Goal: Download file/media

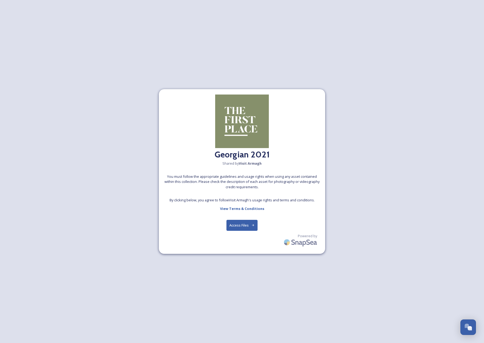
click at [237, 227] on button "Access Files" at bounding box center [241, 225] width 31 height 11
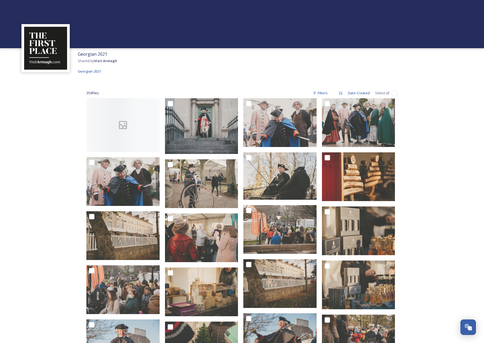
click at [394, 93] on input "checkbox" at bounding box center [394, 93] width 5 height 5
checkbox input "true"
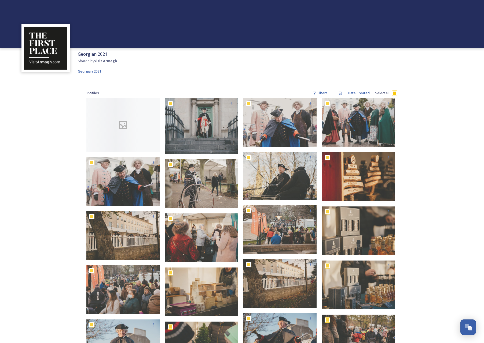
checkbox input "true"
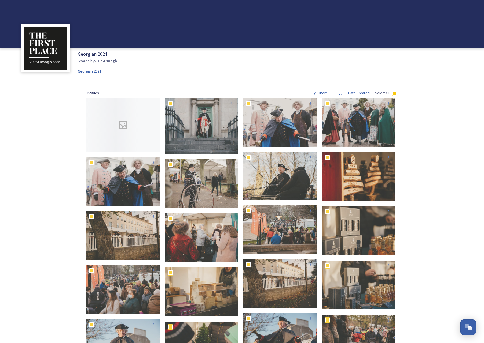
checkbox input "true"
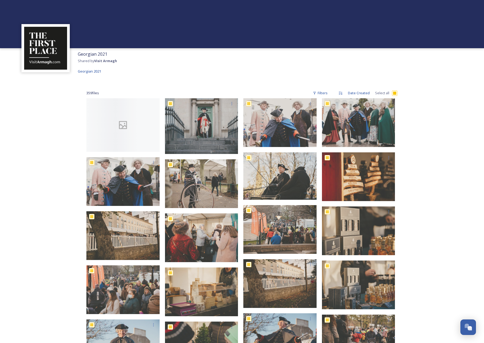
checkbox input "true"
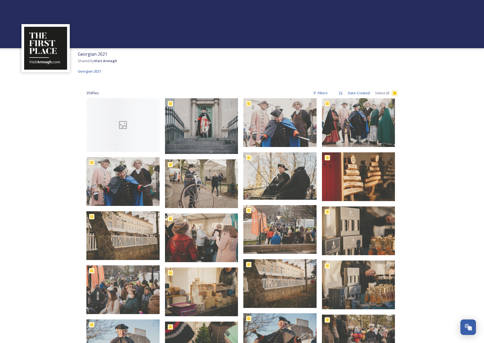
checkbox input "true"
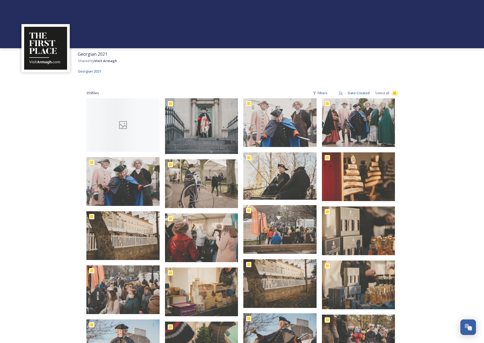
checkbox input "true"
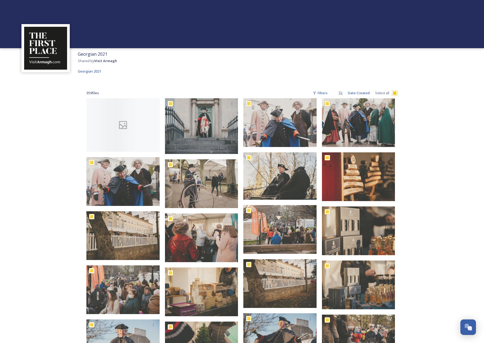
checkbox input "true"
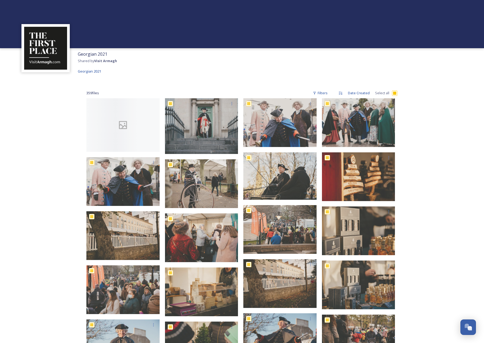
checkbox input "true"
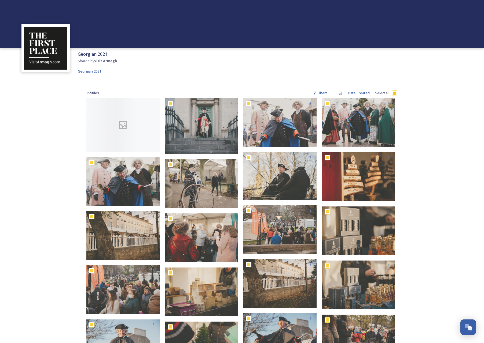
checkbox input "true"
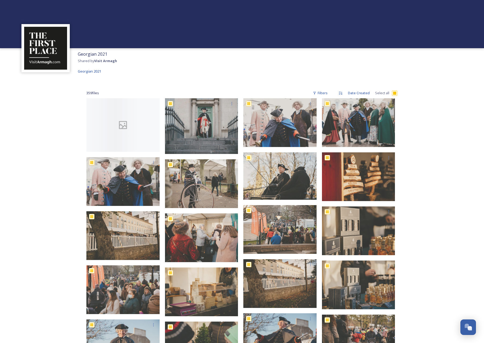
checkbox input "true"
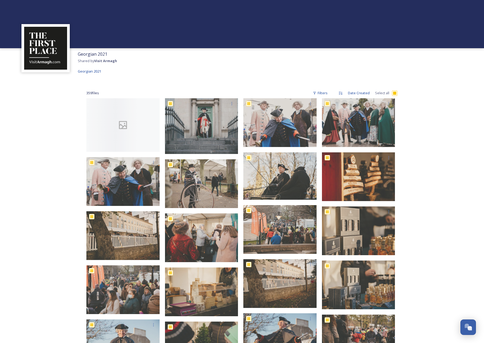
checkbox input "true"
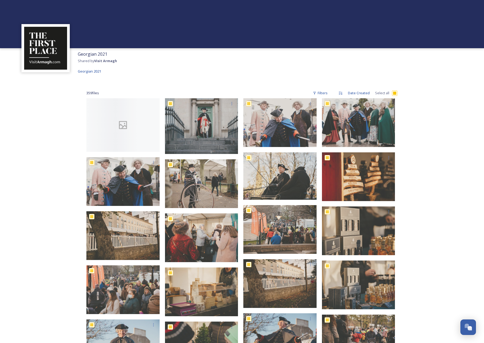
checkbox input "true"
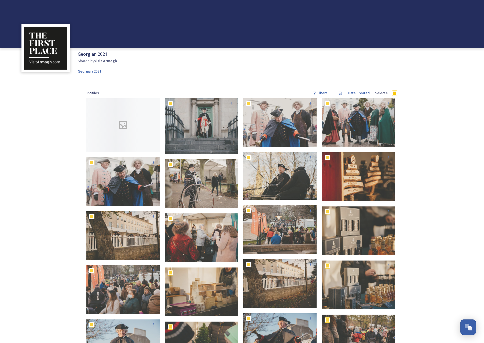
checkbox input "true"
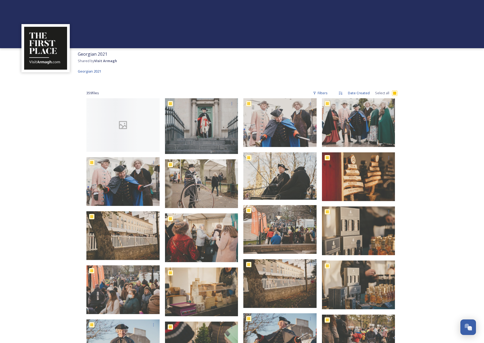
checkbox input "true"
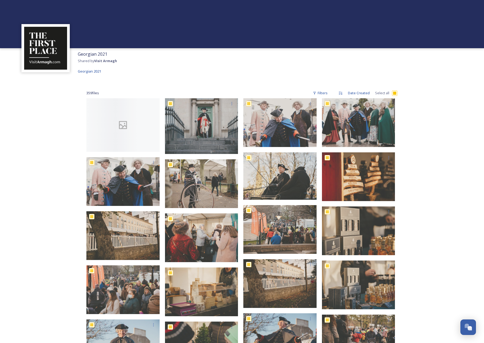
checkbox input "true"
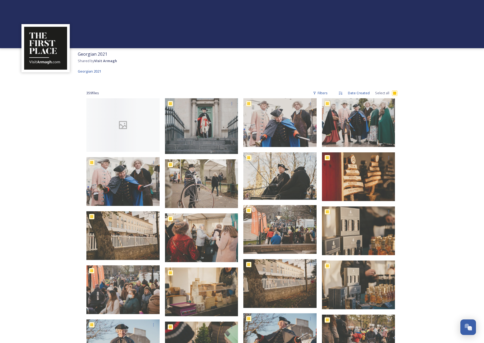
checkbox input "true"
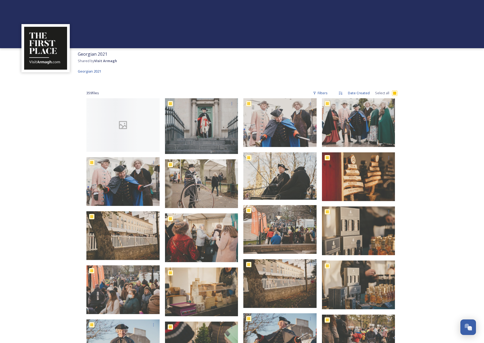
checkbox input "true"
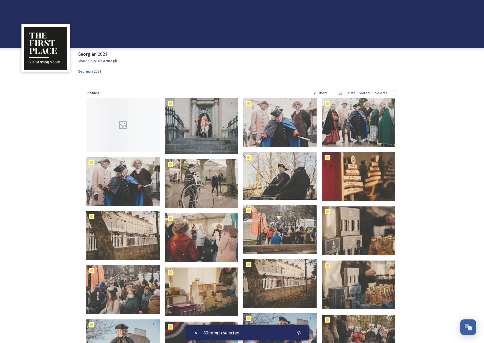
checkbox input "false"
click at [111, 115] on div at bounding box center [122, 125] width 73 height 54
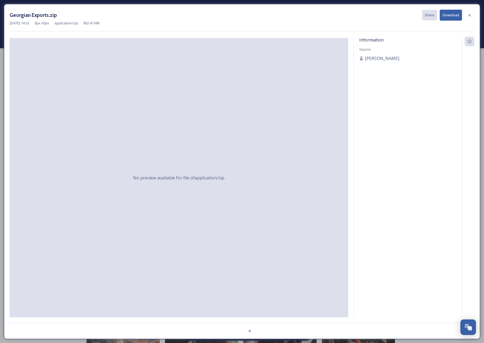
click at [470, 15] on icon at bounding box center [469, 15] width 4 height 4
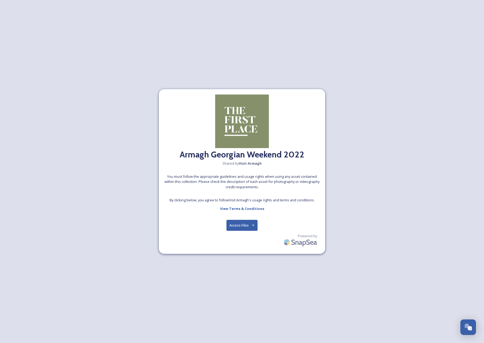
click at [242, 223] on button "Access Files" at bounding box center [241, 225] width 31 height 11
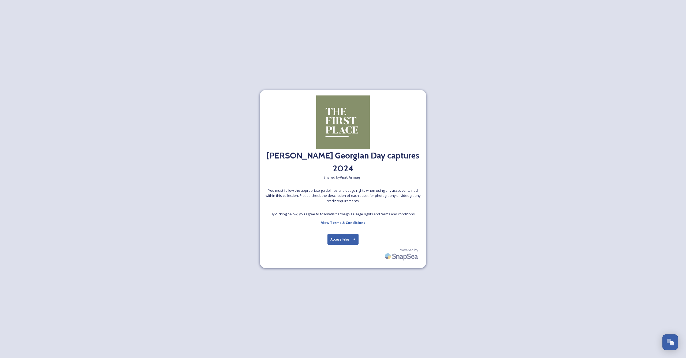
click at [337, 240] on button "Access Files" at bounding box center [343, 239] width 31 height 11
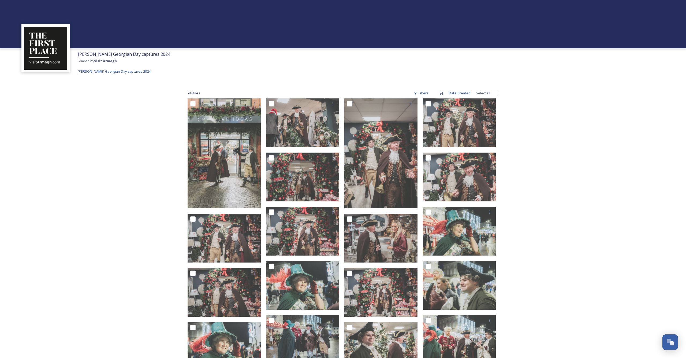
click at [483, 93] on input "checkbox" at bounding box center [495, 93] width 5 height 5
checkbox input "true"
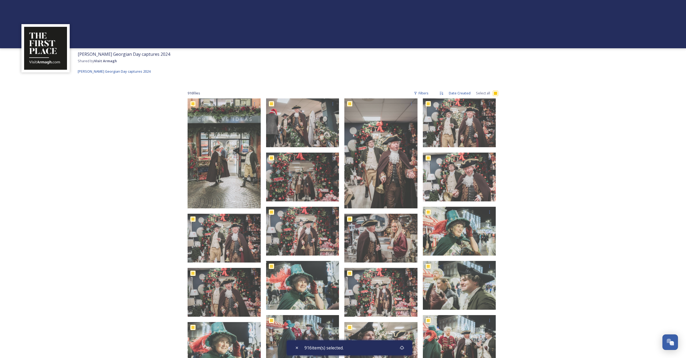
checkbox input "true"
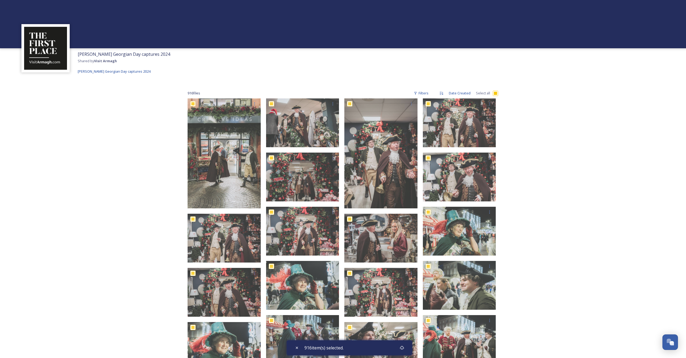
checkbox input "true"
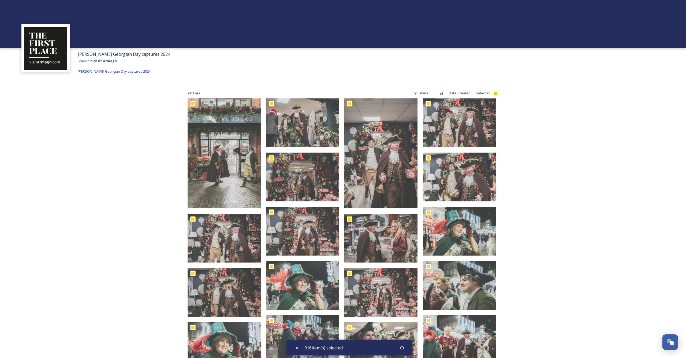
checkbox input "true"
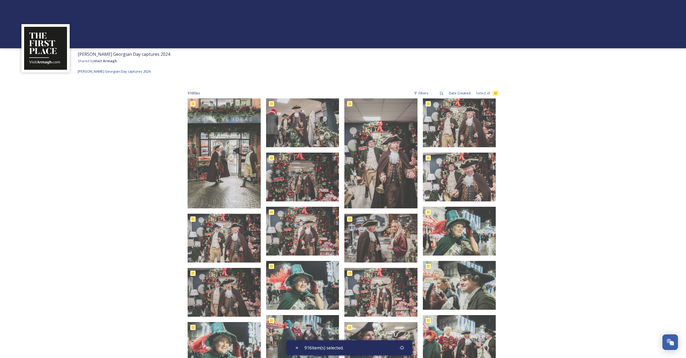
checkbox input "true"
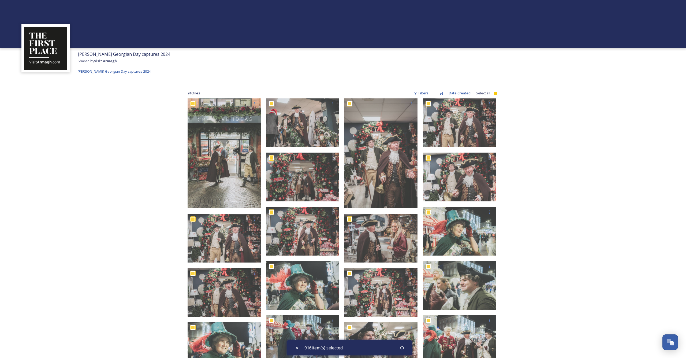
checkbox input "true"
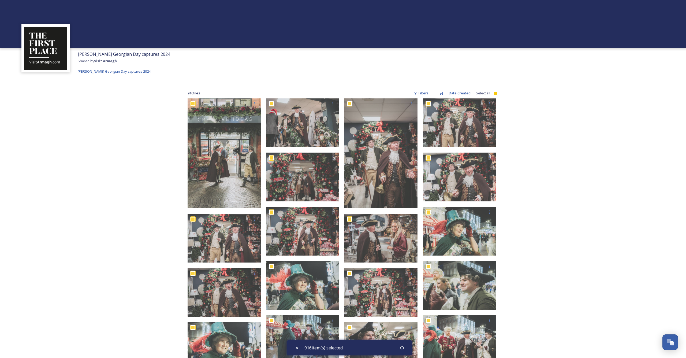
checkbox input "true"
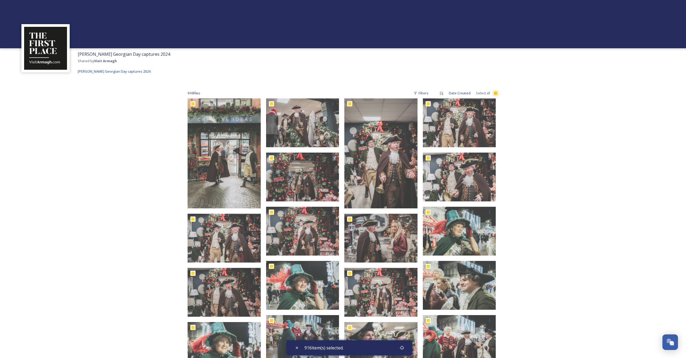
checkbox input "true"
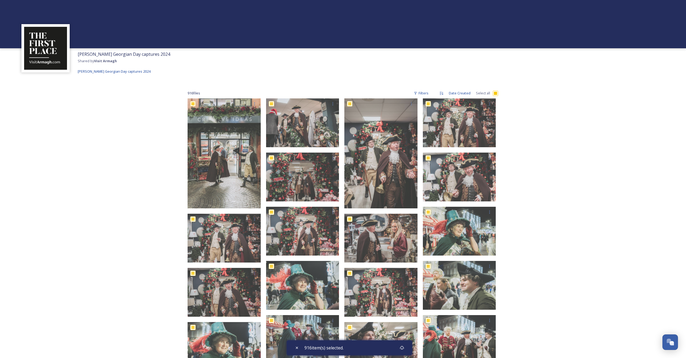
checkbox input "true"
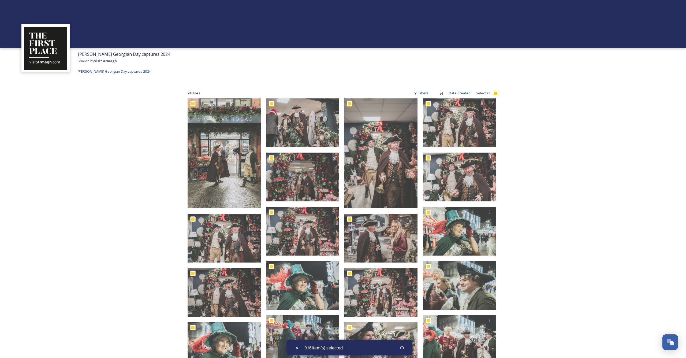
checkbox input "true"
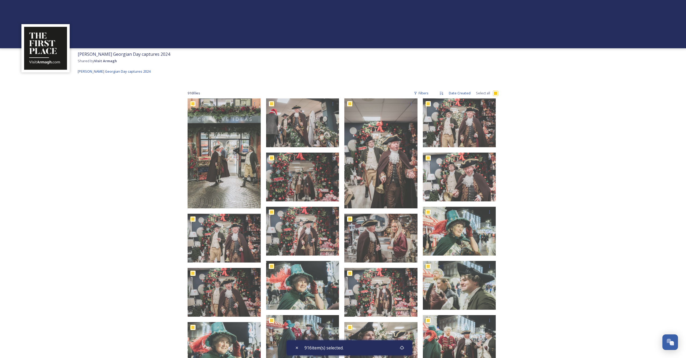
checkbox input "true"
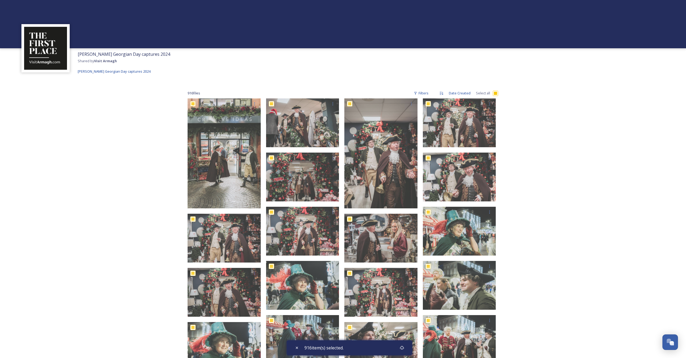
checkbox input "true"
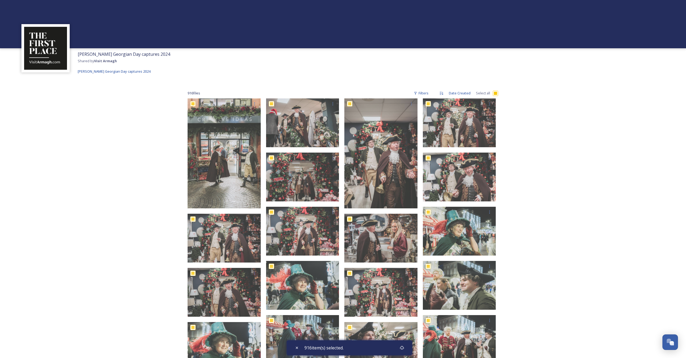
checkbox input "true"
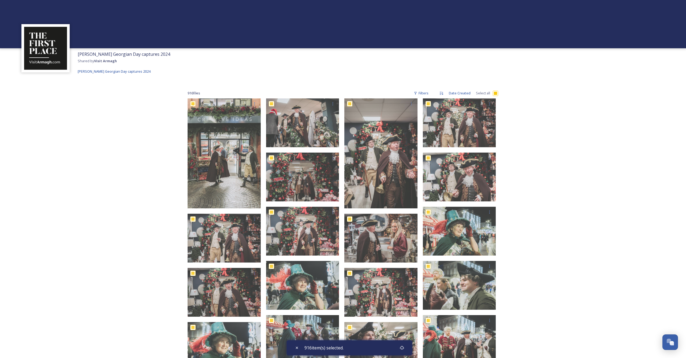
checkbox input "true"
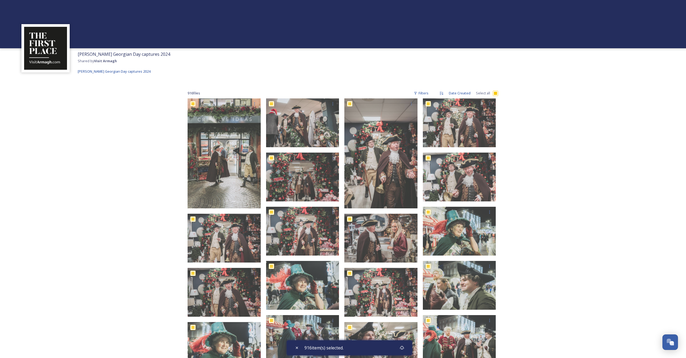
checkbox input "true"
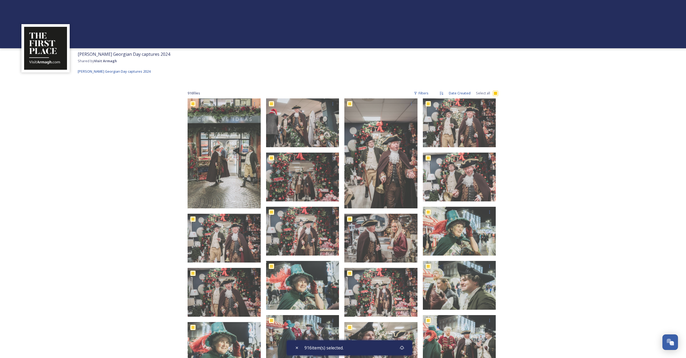
checkbox input "true"
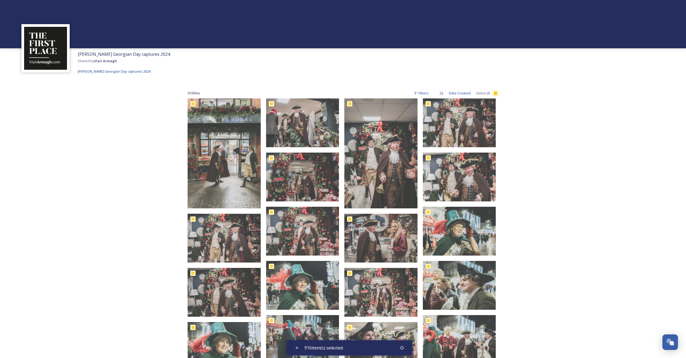
checkbox input "true"
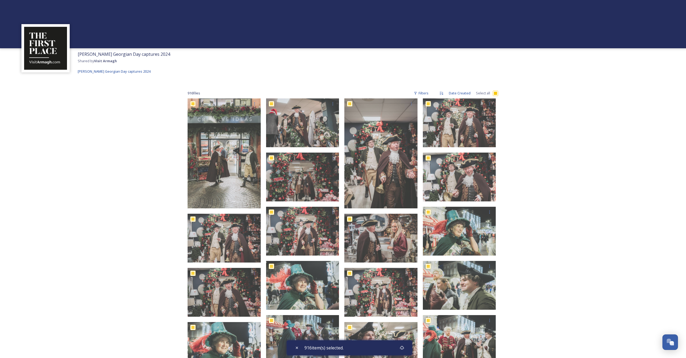
checkbox input "true"
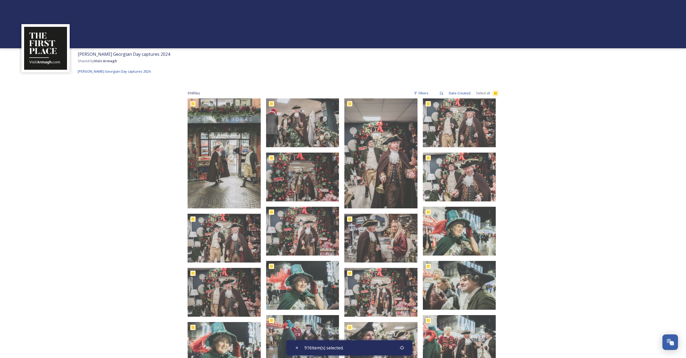
checkbox input "true"
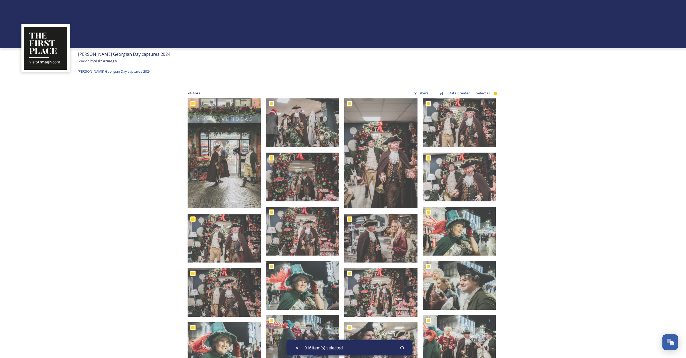
checkbox input "true"
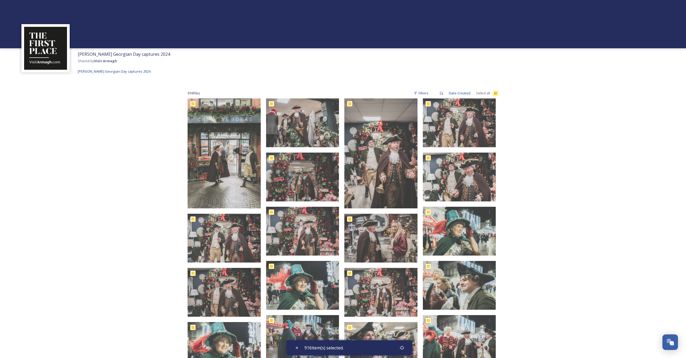
checkbox input "true"
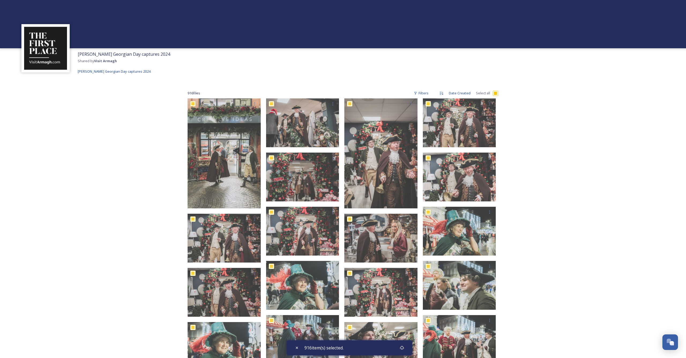
checkbox input "true"
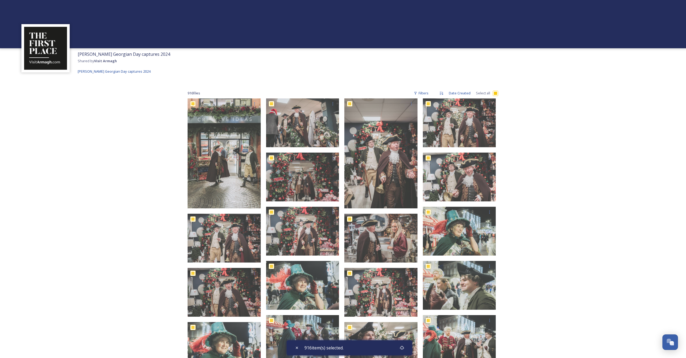
checkbox input "true"
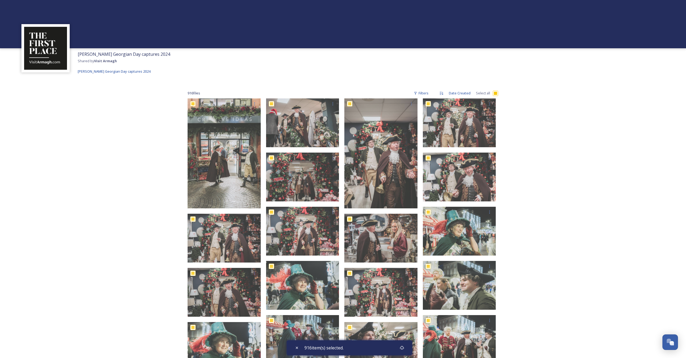
checkbox input "true"
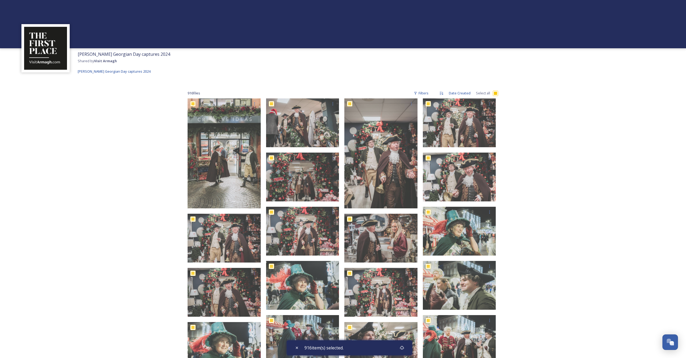
checkbox input "true"
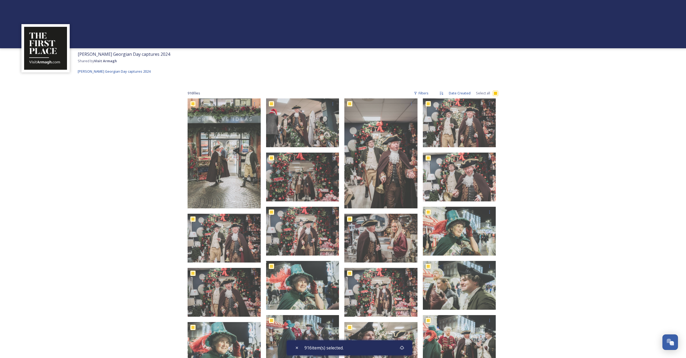
checkbox input "true"
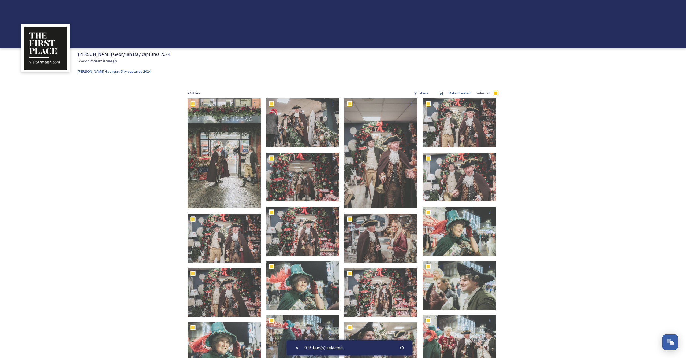
checkbox input "true"
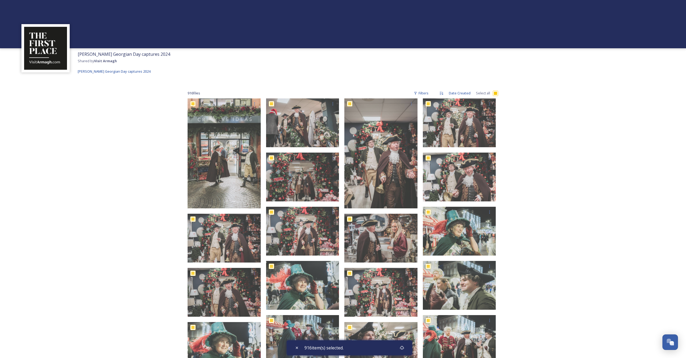
checkbox input "true"
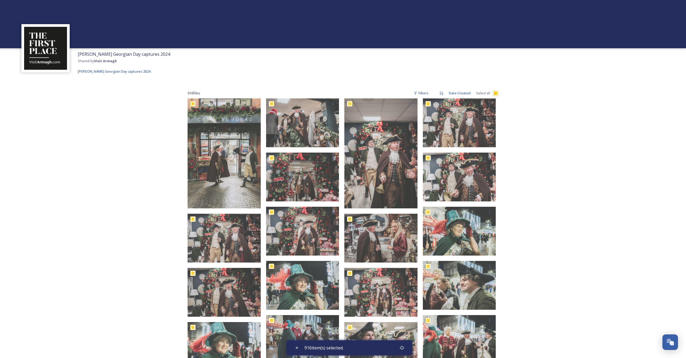
checkbox input "true"
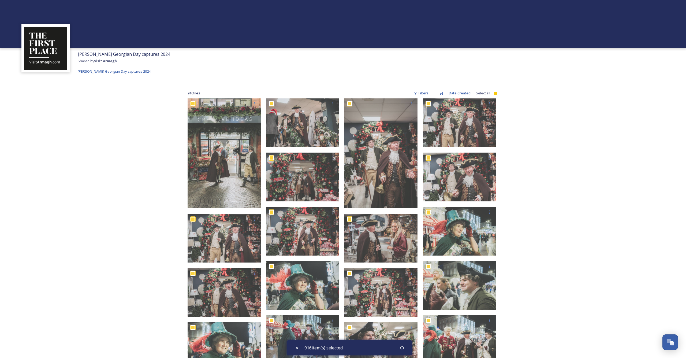
checkbox input "true"
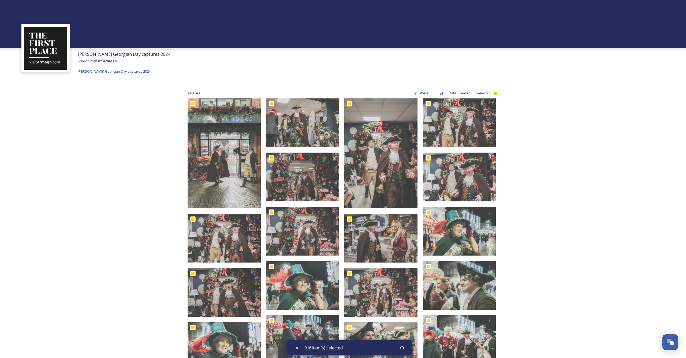
checkbox input "true"
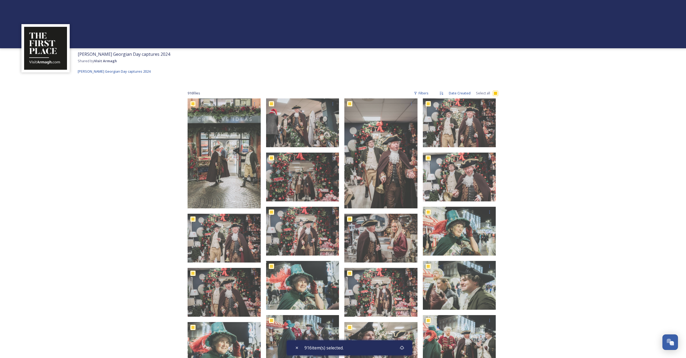
checkbox input "true"
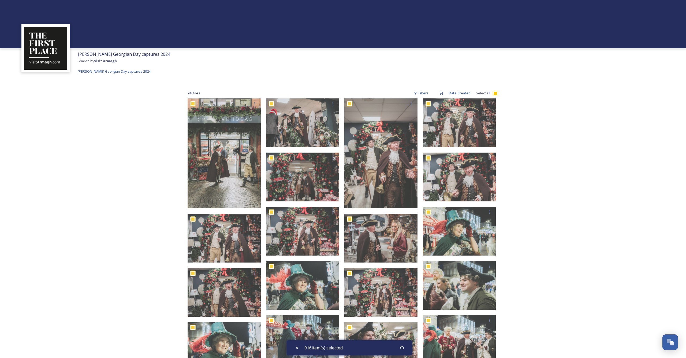
checkbox input "true"
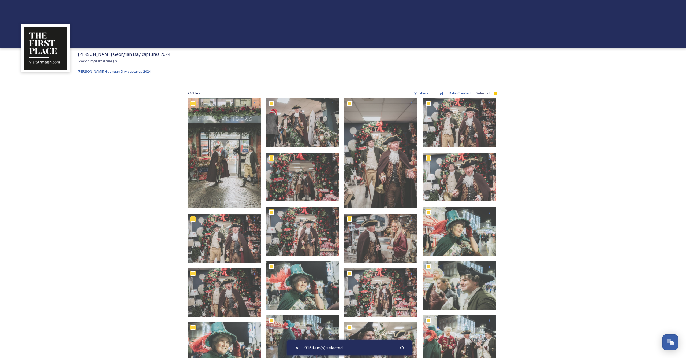
checkbox input "true"
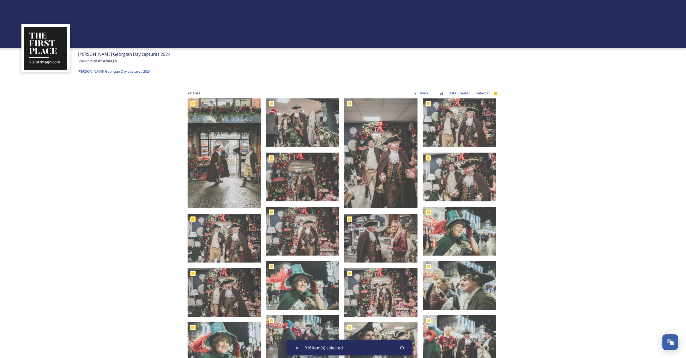
checkbox input "true"
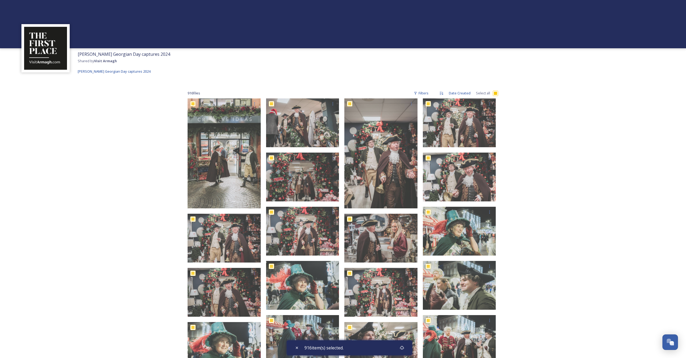
checkbox input "true"
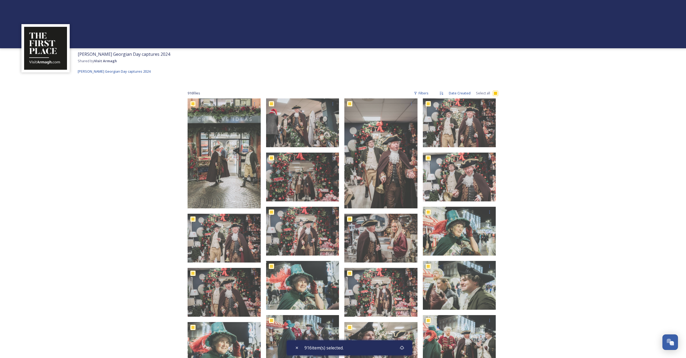
checkbox input "true"
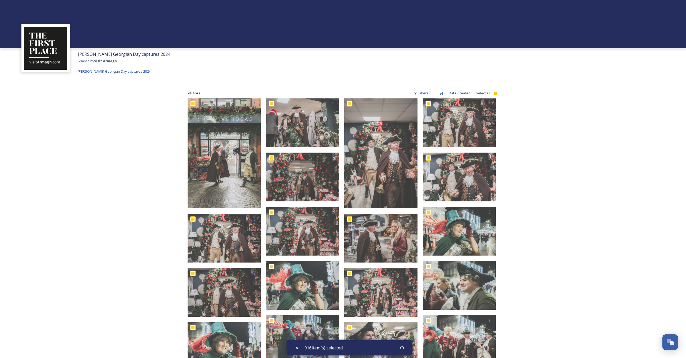
checkbox input "true"
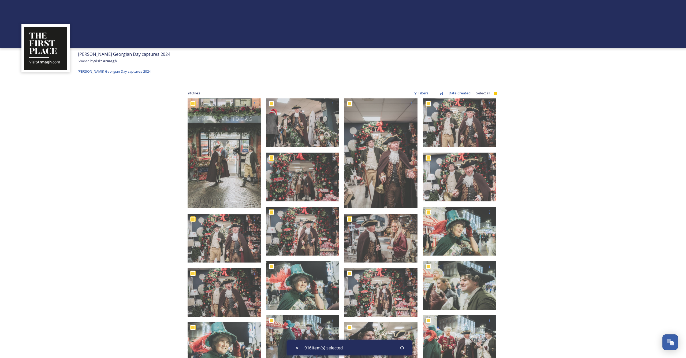
checkbox input "true"
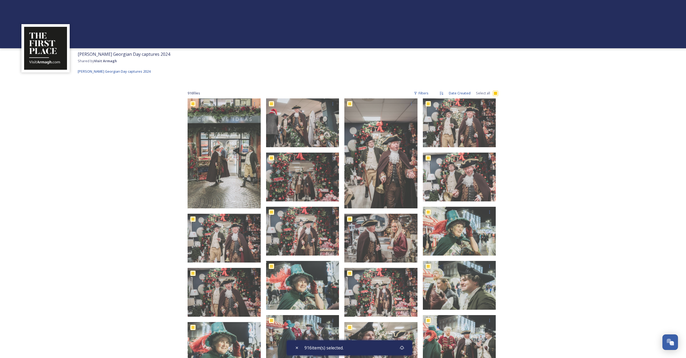
checkbox input "true"
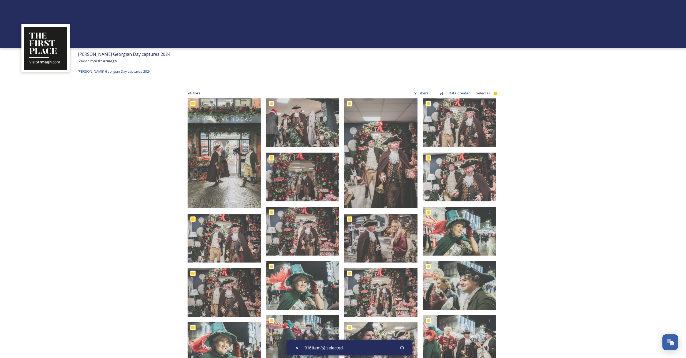
checkbox input "true"
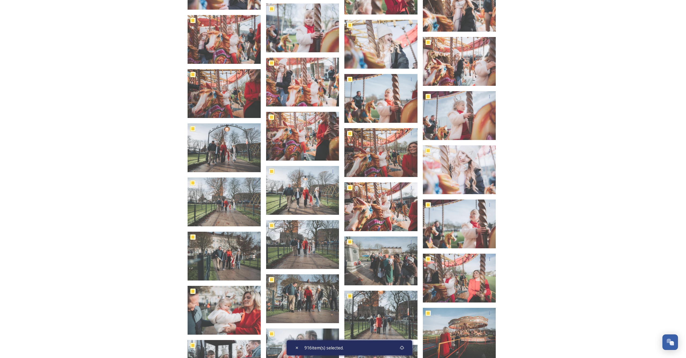
scroll to position [6388, 0]
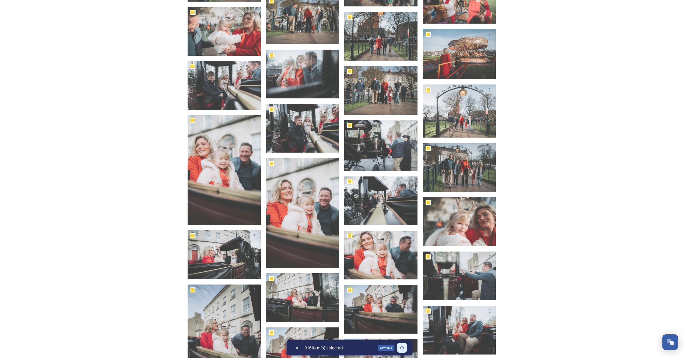
click at [388, 343] on div "Download" at bounding box center [386, 348] width 17 height 6
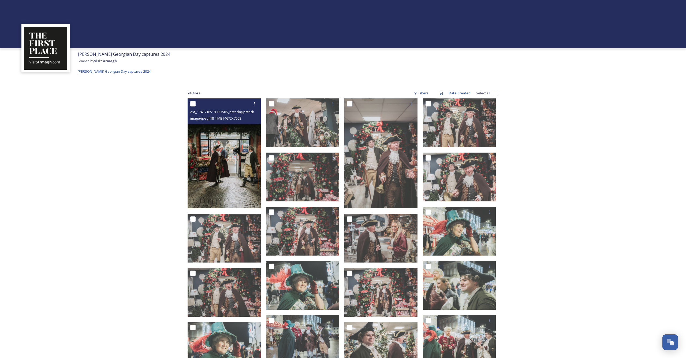
click at [218, 170] on img at bounding box center [224, 153] width 73 height 110
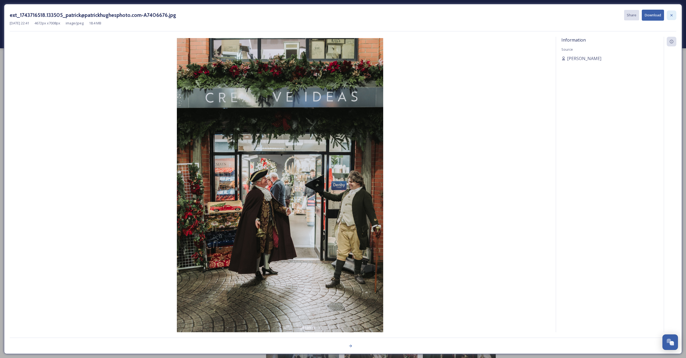
click at [671, 14] on icon at bounding box center [672, 15] width 4 height 4
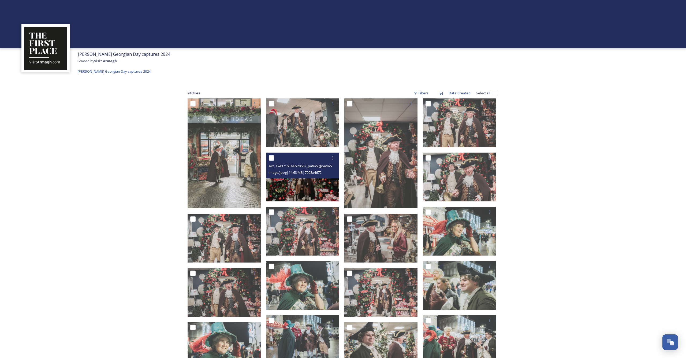
click at [322, 190] on img at bounding box center [302, 177] width 73 height 49
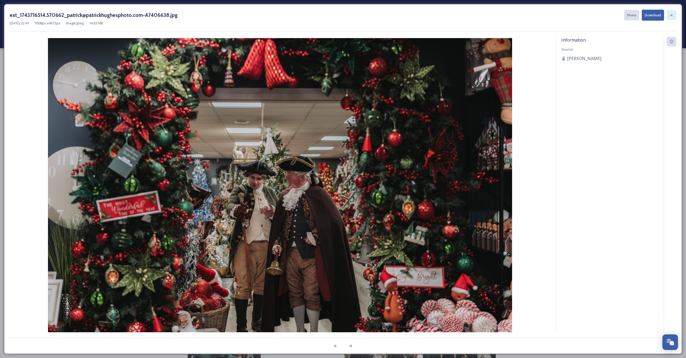
click at [672, 13] on icon at bounding box center [672, 15] width 4 height 4
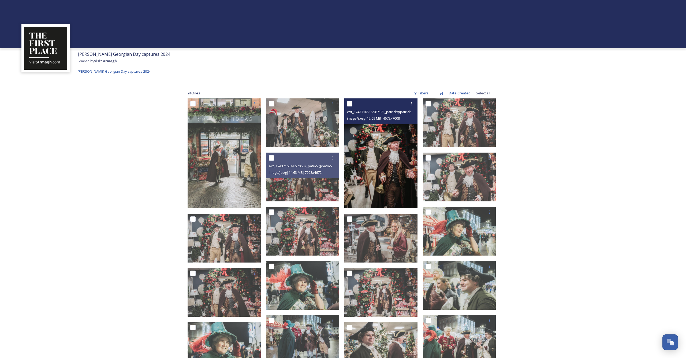
click at [389, 149] on img at bounding box center [381, 153] width 73 height 110
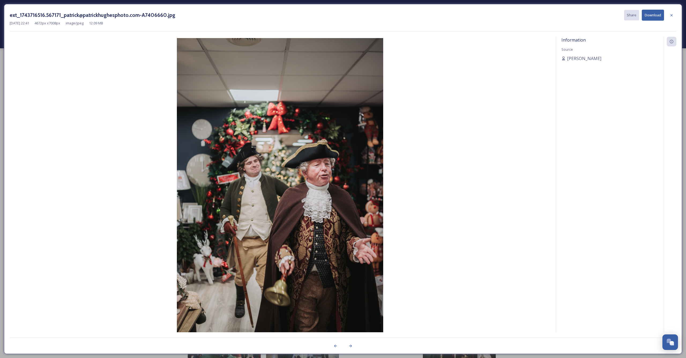
click at [672, 15] on icon at bounding box center [672, 15] width 4 height 4
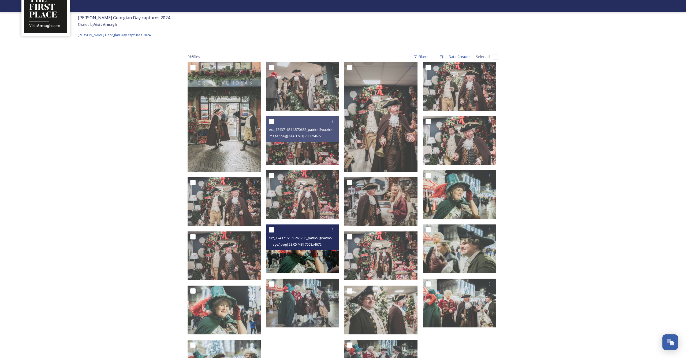
scroll to position [54, 0]
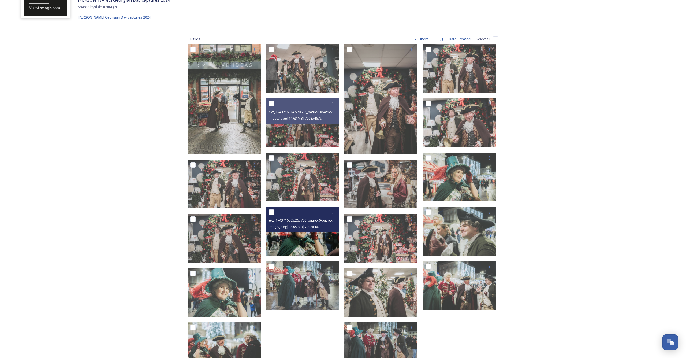
click at [297, 237] on img at bounding box center [302, 231] width 73 height 49
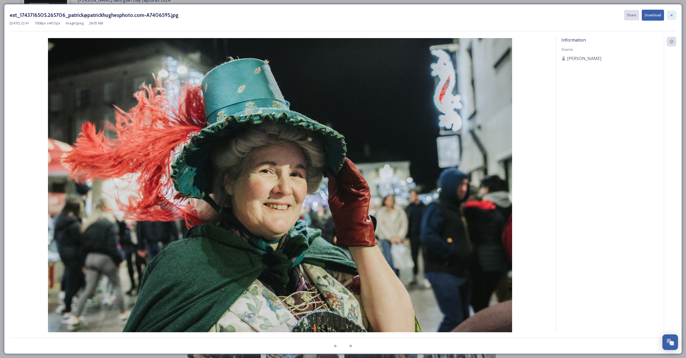
click at [671, 14] on icon at bounding box center [672, 15] width 4 height 4
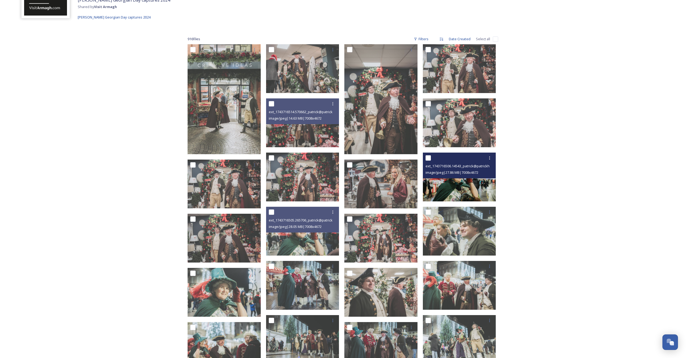
click at [471, 185] on img at bounding box center [459, 177] width 73 height 49
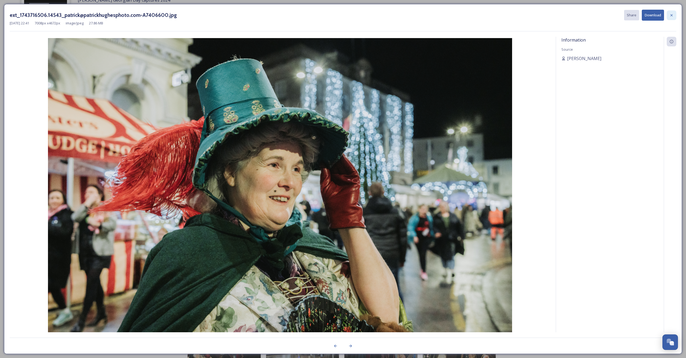
click at [672, 14] on icon at bounding box center [672, 15] width 4 height 4
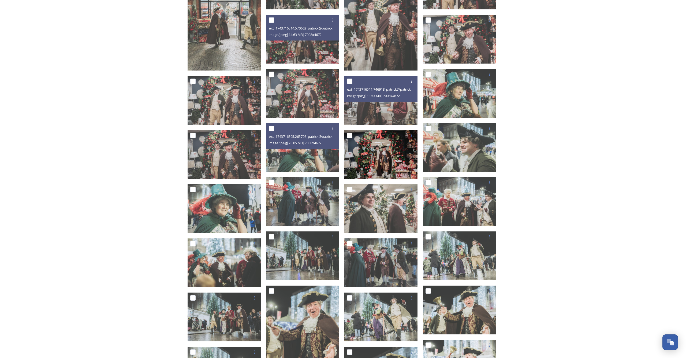
scroll to position [142, 0]
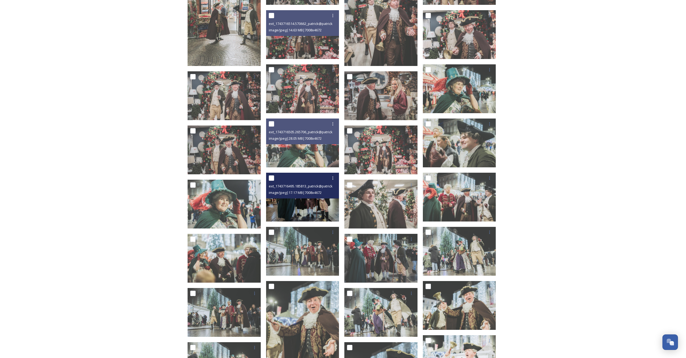
click at [293, 209] on img at bounding box center [302, 197] width 73 height 49
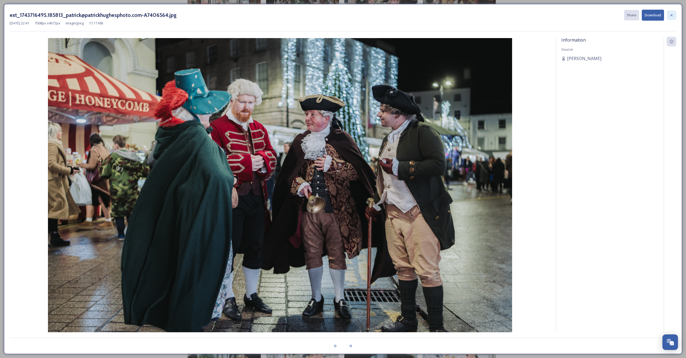
click at [672, 15] on icon at bounding box center [672, 15] width 2 height 2
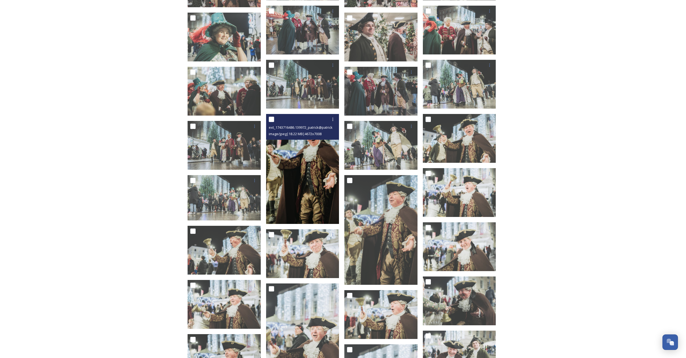
scroll to position [309, 0]
click at [294, 182] on img at bounding box center [302, 169] width 73 height 110
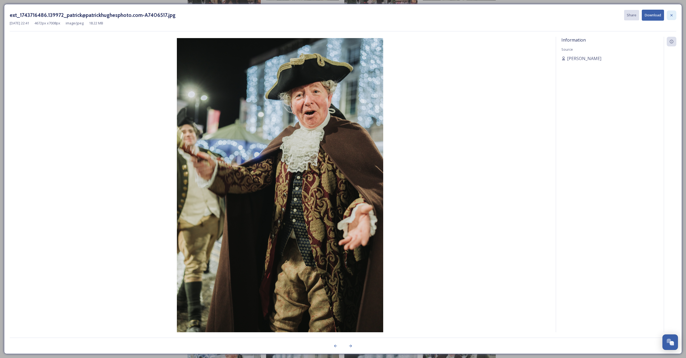
click at [671, 14] on icon at bounding box center [672, 15] width 4 height 4
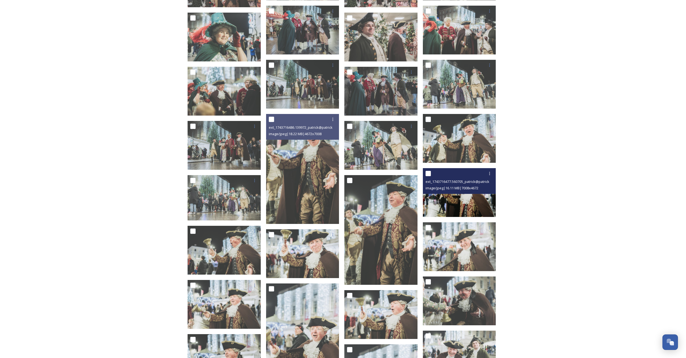
click at [457, 205] on img at bounding box center [459, 192] width 73 height 49
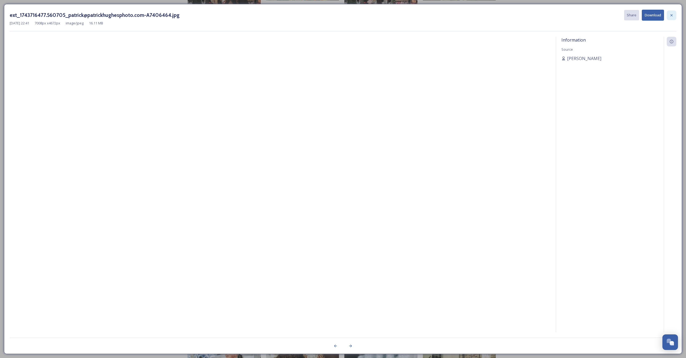
click at [671, 13] on div at bounding box center [672, 15] width 10 height 10
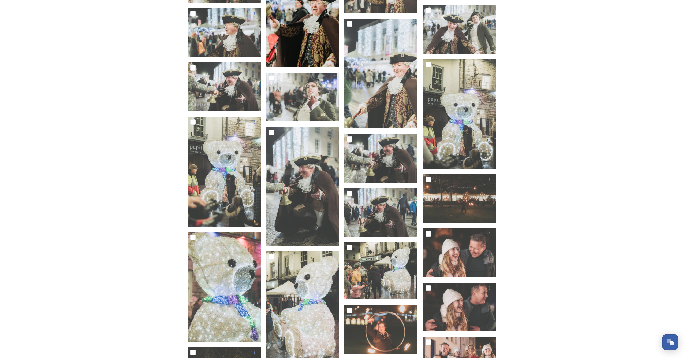
scroll to position [645, 0]
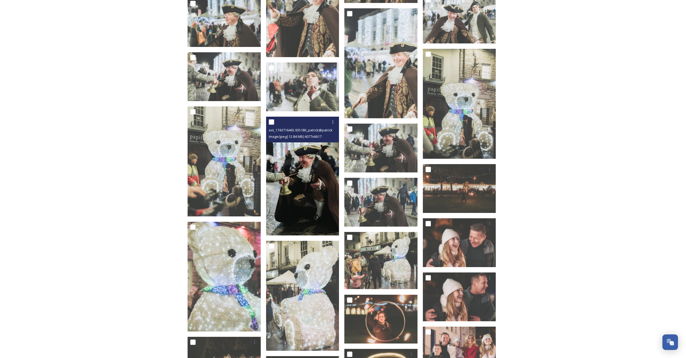
click at [306, 186] on img at bounding box center [302, 176] width 73 height 119
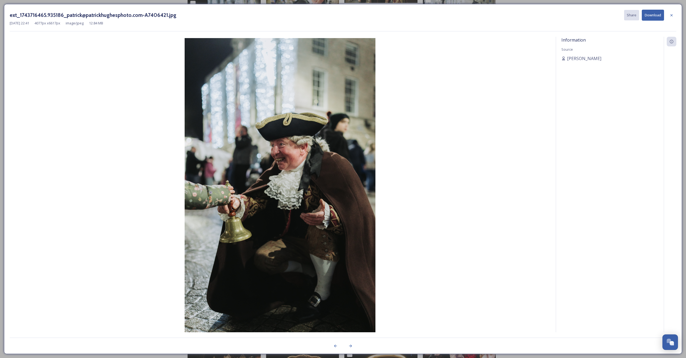
click at [671, 15] on icon at bounding box center [672, 15] width 4 height 4
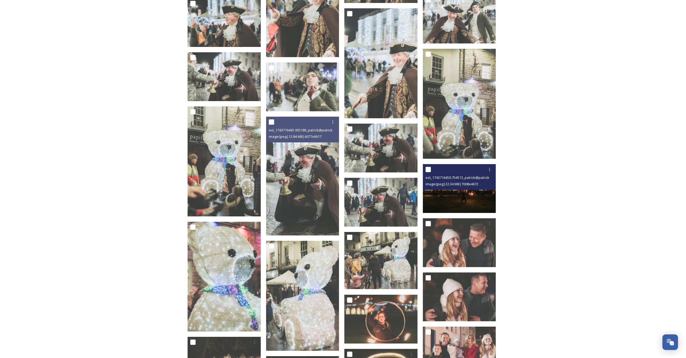
scroll to position [658, 0]
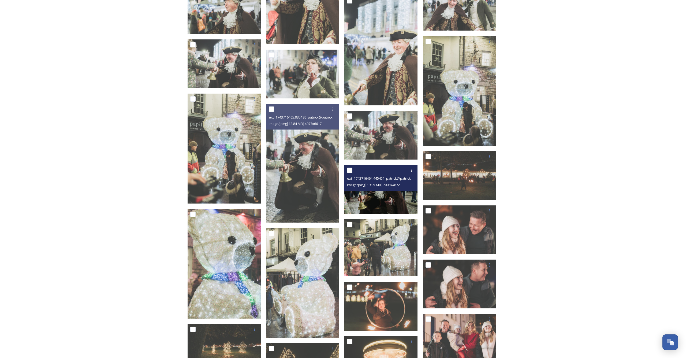
click at [394, 177] on span "ext_1743716464.445451_patrick@patrickhughesphoto.com-A7406406.jpg" at bounding box center [404, 178] width 115 height 5
click at [378, 191] on img at bounding box center [381, 189] width 73 height 49
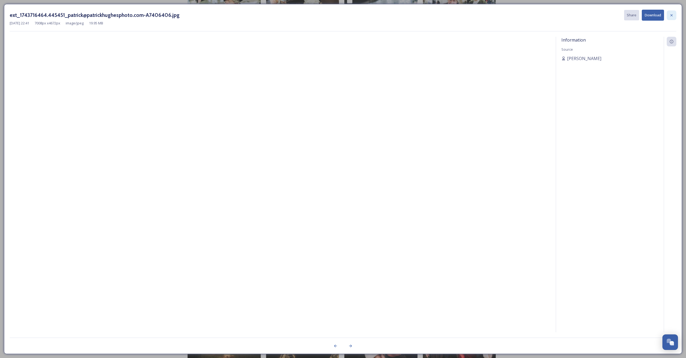
click at [671, 14] on icon at bounding box center [672, 15] width 2 height 2
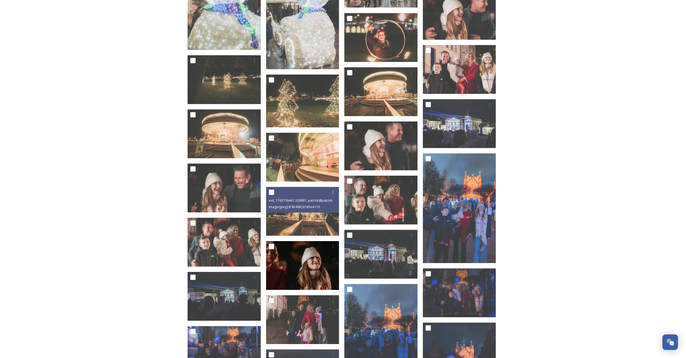
scroll to position [927, 0]
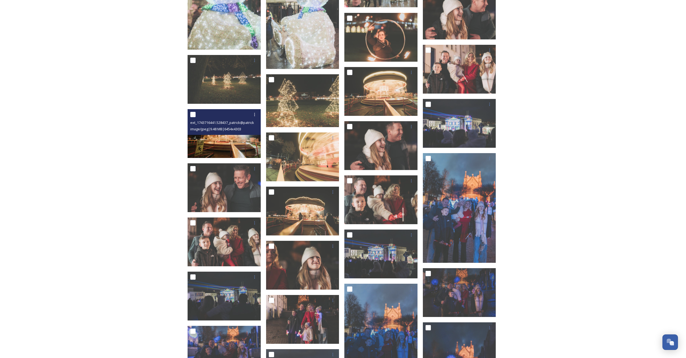
click at [220, 139] on img at bounding box center [224, 133] width 73 height 49
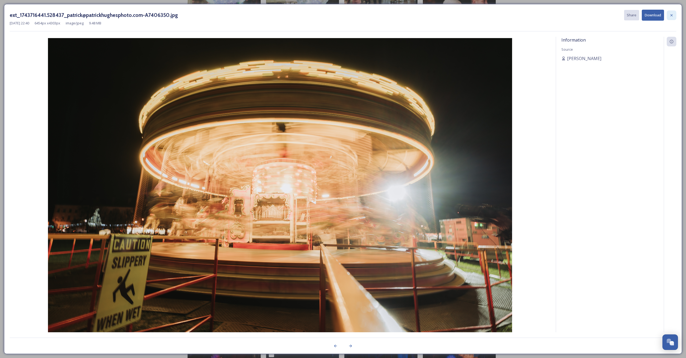
click at [672, 14] on icon at bounding box center [672, 15] width 4 height 4
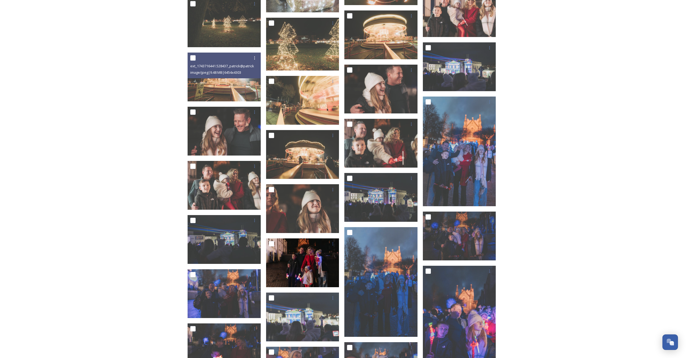
scroll to position [986, 0]
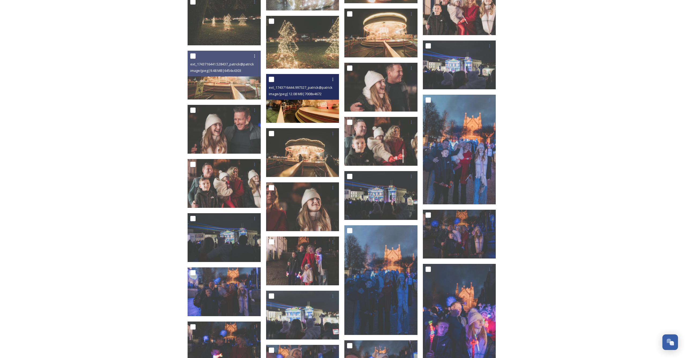
click at [316, 109] on img at bounding box center [302, 98] width 73 height 49
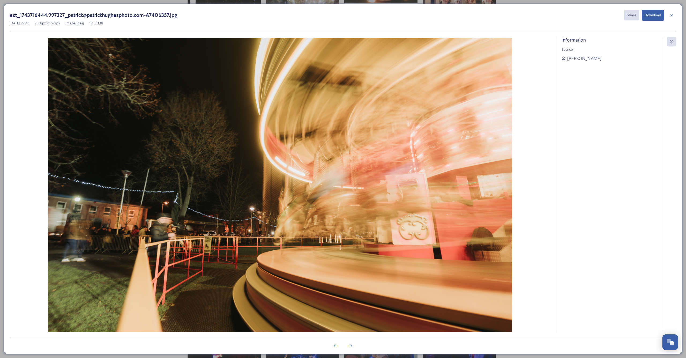
click at [672, 14] on icon at bounding box center [672, 15] width 4 height 4
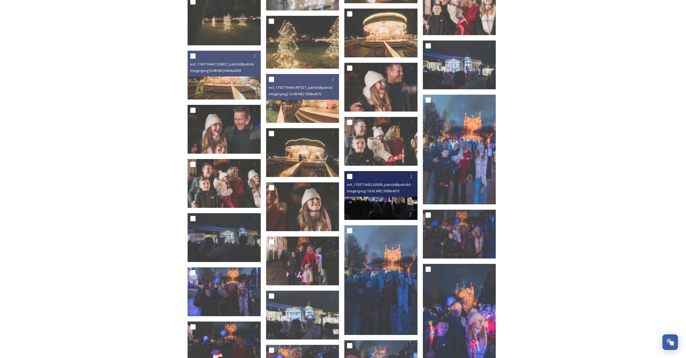
click at [371, 191] on span "image/jpeg | 19.62 MB | 7008 x 4672" at bounding box center [373, 190] width 53 height 5
click at [368, 209] on img at bounding box center [381, 195] width 73 height 49
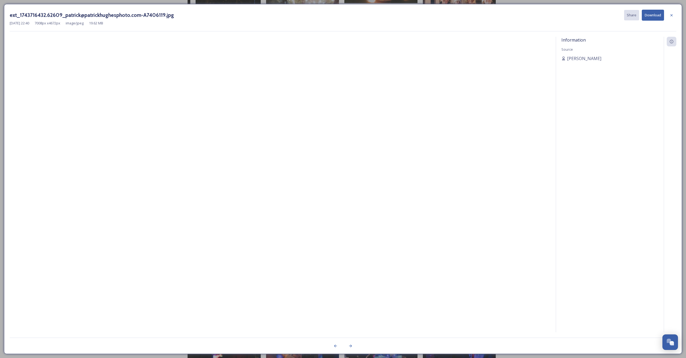
click at [671, 14] on icon at bounding box center [672, 15] width 4 height 4
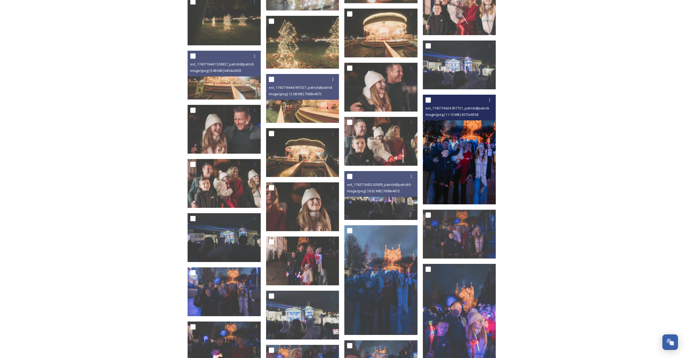
click at [460, 175] on img at bounding box center [459, 150] width 73 height 110
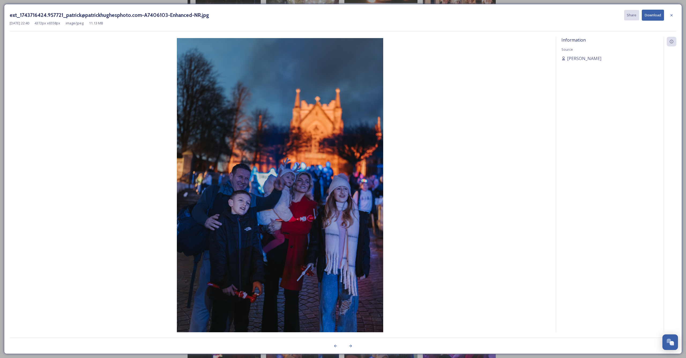
click at [672, 14] on icon at bounding box center [672, 15] width 4 height 4
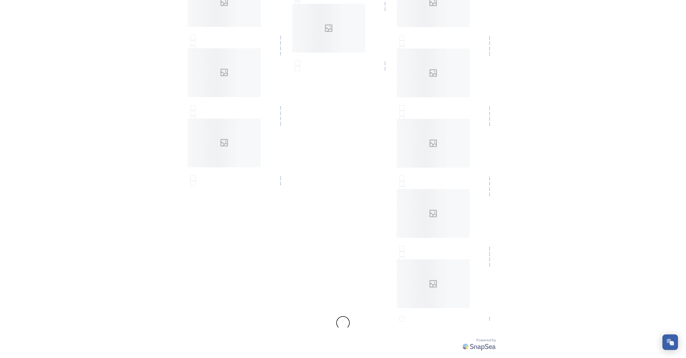
scroll to position [2610, 0]
